Goal: Information Seeking & Learning: Find specific fact

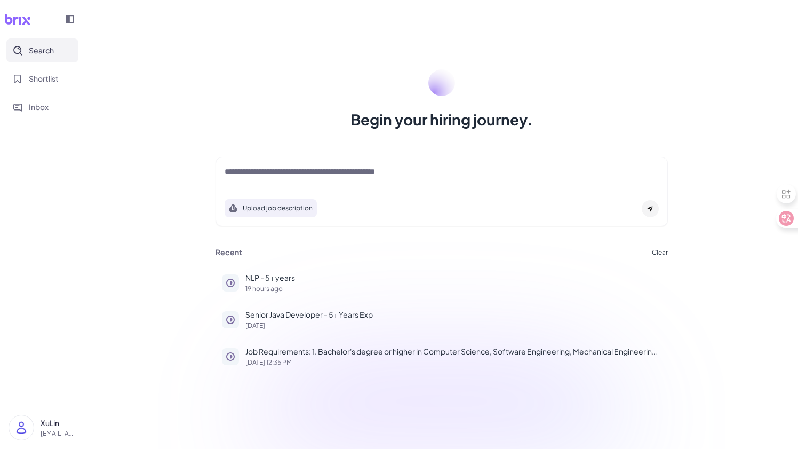
click at [338, 182] on div at bounding box center [442, 176] width 434 height 21
click at [282, 281] on p "NLP - 5+ years" at bounding box center [453, 277] width 416 height 11
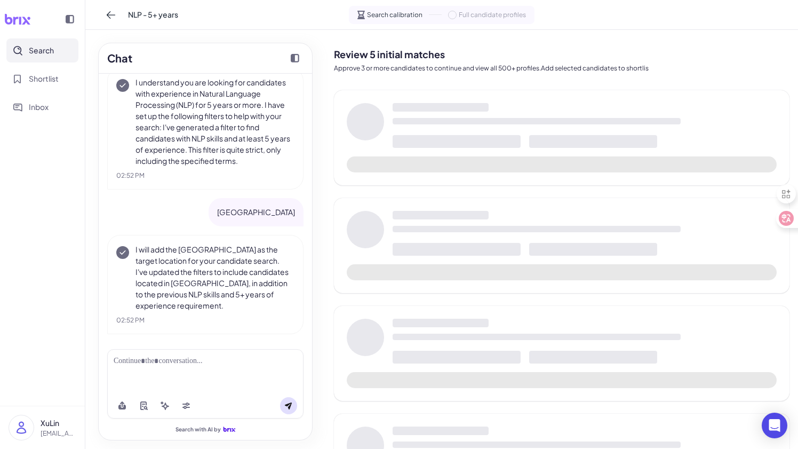
scroll to position [53, 0]
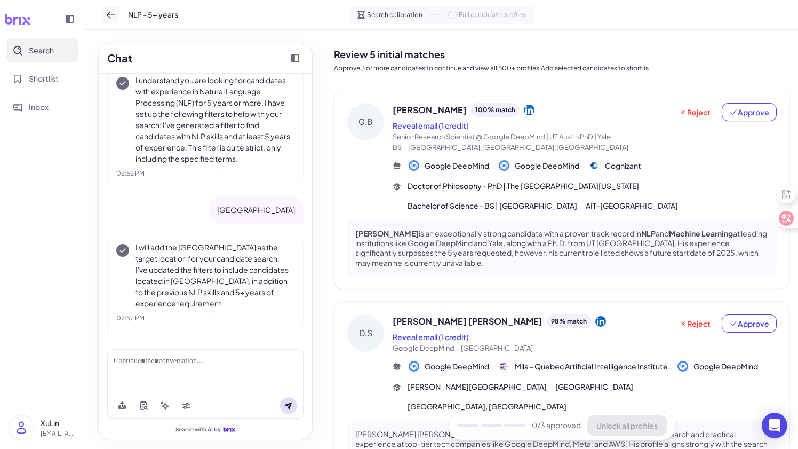
click at [111, 13] on icon at bounding box center [111, 15] width 11 height 11
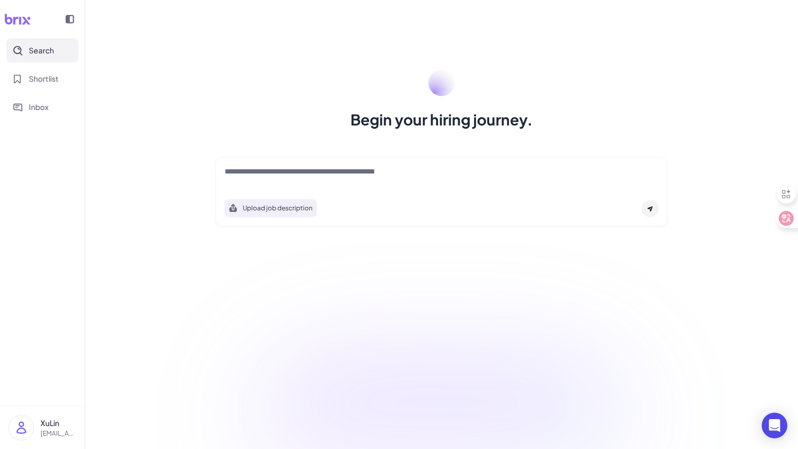
click at [412, 172] on textarea at bounding box center [442, 172] width 434 height 13
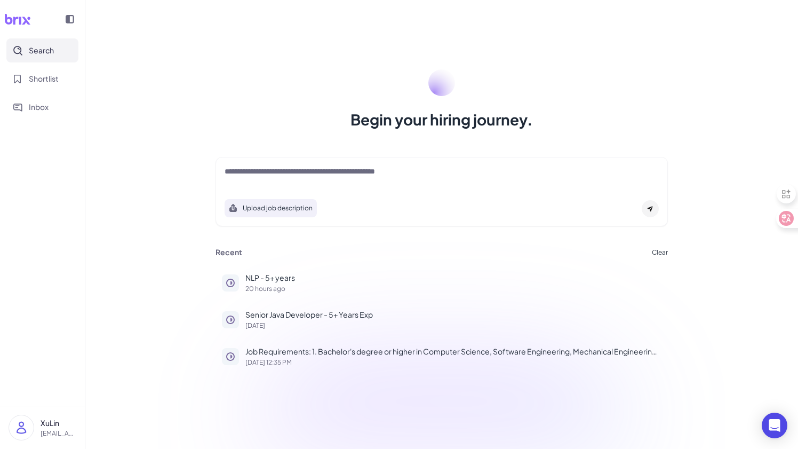
click at [292, 174] on textarea at bounding box center [442, 172] width 434 height 13
click at [266, 292] on button "NLP - 5+ years 20 hours ago" at bounding box center [441, 282] width 452 height 33
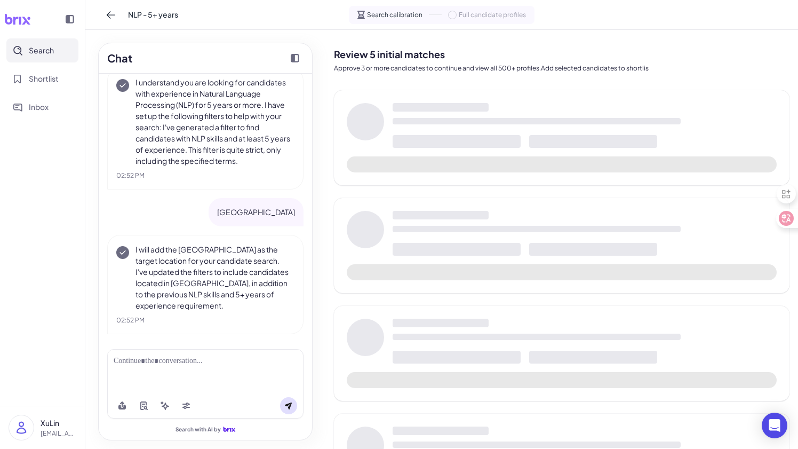
scroll to position [53, 0]
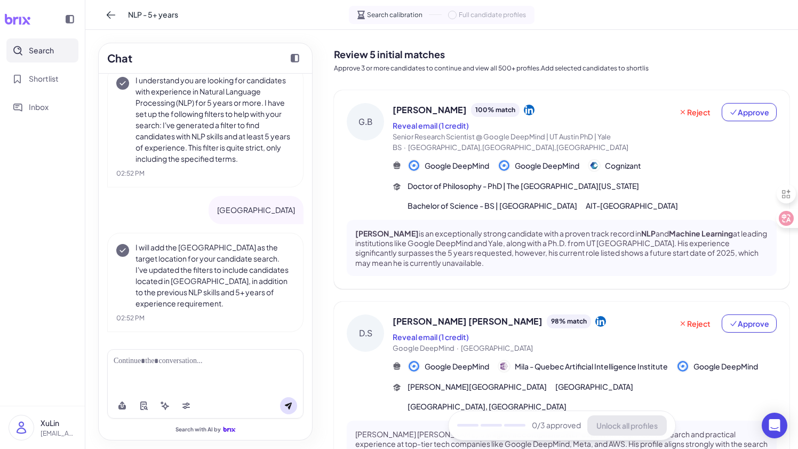
click at [203, 374] on div at bounding box center [205, 371] width 196 height 44
click at [208, 366] on div at bounding box center [205, 371] width 196 height 44
click at [180, 371] on div at bounding box center [205, 371] width 196 height 44
click at [143, 366] on div at bounding box center [205, 371] width 196 height 44
click at [183, 359] on div at bounding box center [205, 360] width 183 height 11
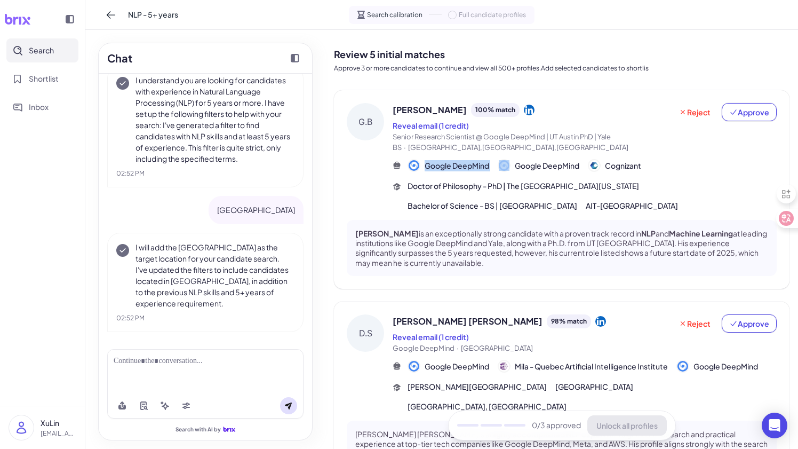
drag, startPoint x: 423, startPoint y: 166, endPoint x: 497, endPoint y: 163, distance: 73.1
click at [497, 163] on div "Google DeepMind Google DeepMind Cognizant" at bounding box center [524, 165] width 234 height 13
copy span "Google DeepMind"
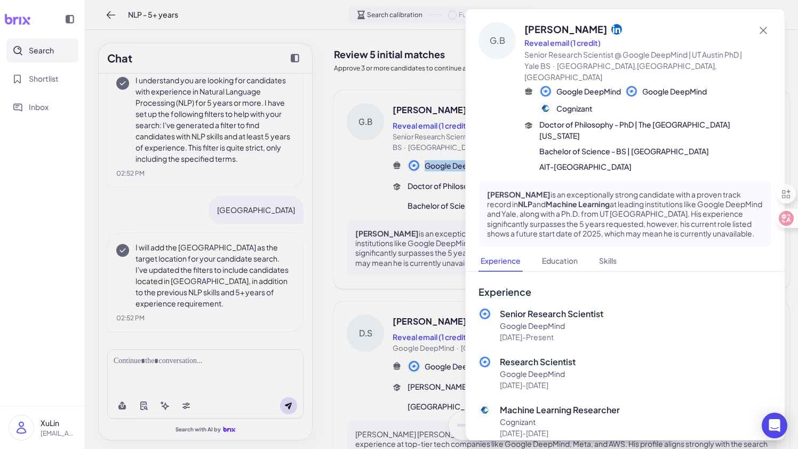
click at [167, 371] on div at bounding box center [399, 224] width 798 height 449
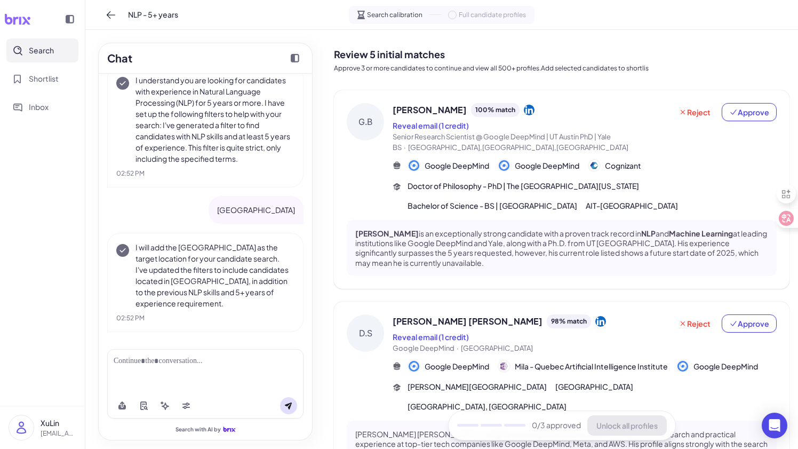
click at [167, 371] on div at bounding box center [205, 371] width 196 height 44
click at [165, 365] on div at bounding box center [205, 360] width 183 height 11
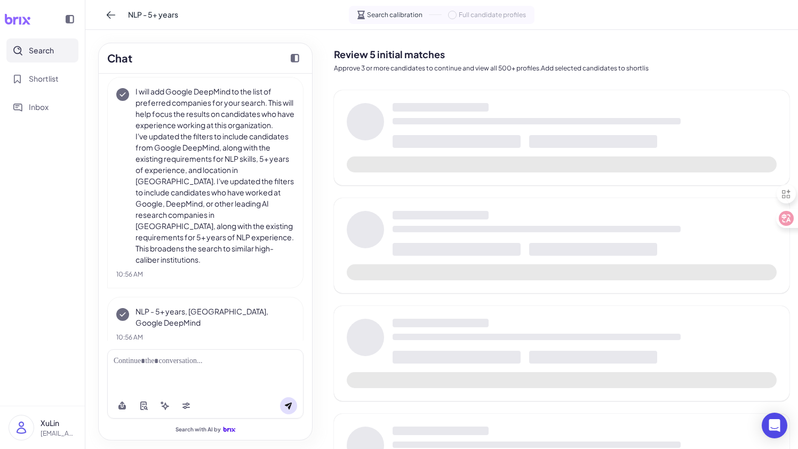
scroll to position [354, 0]
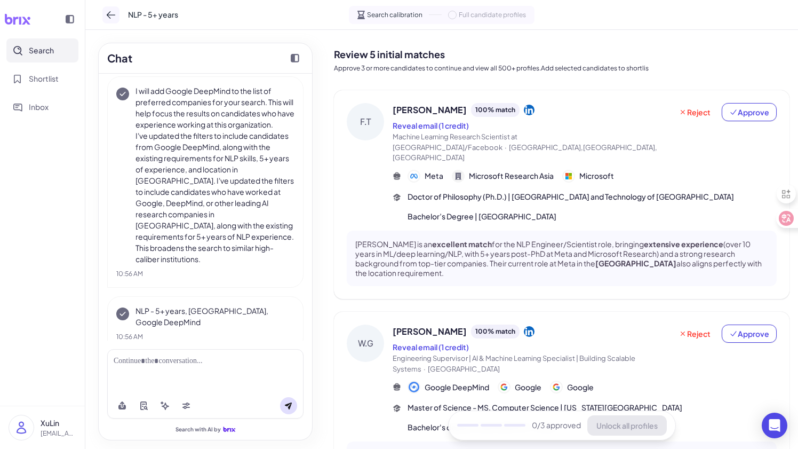
click at [108, 12] on icon at bounding box center [111, 14] width 9 height 7
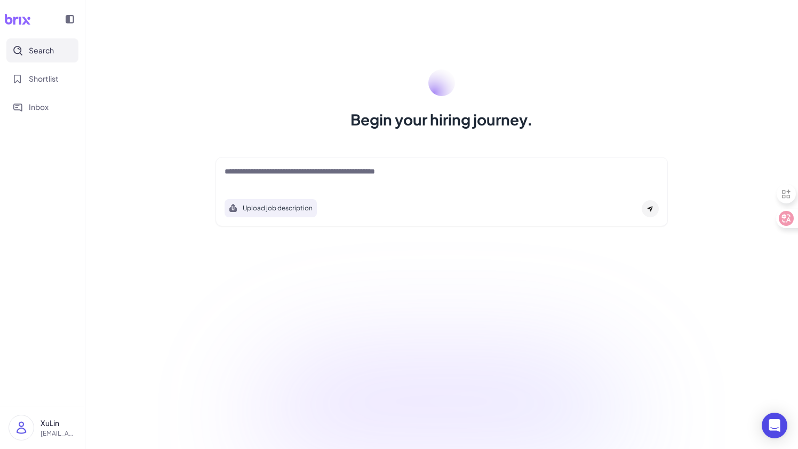
click at [375, 177] on textarea at bounding box center [442, 172] width 434 height 13
